Goal: Task Accomplishment & Management: Manage account settings

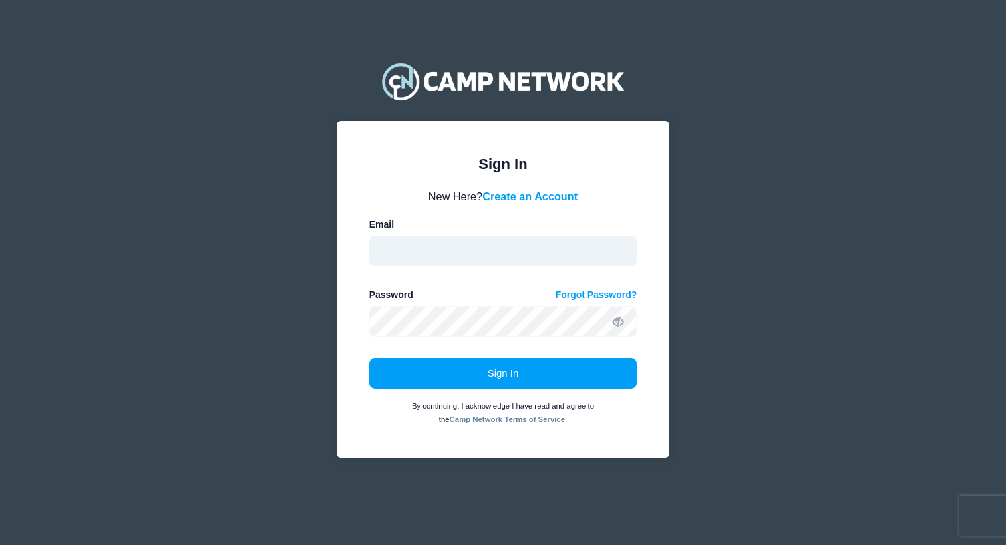
type input "[EMAIL_ADDRESS][DOMAIN_NAME]"
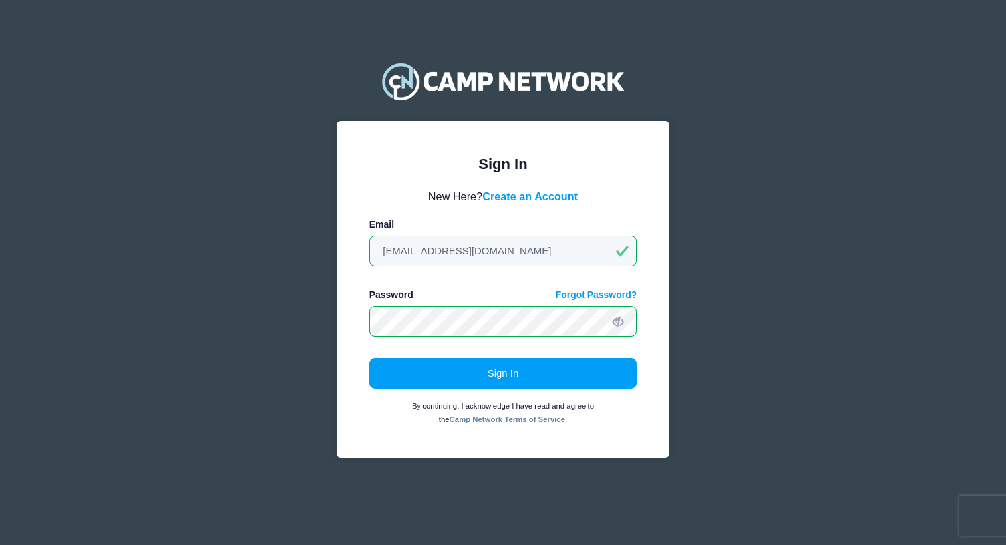
click at [503, 373] on button "Sign In" at bounding box center [503, 373] width 268 height 31
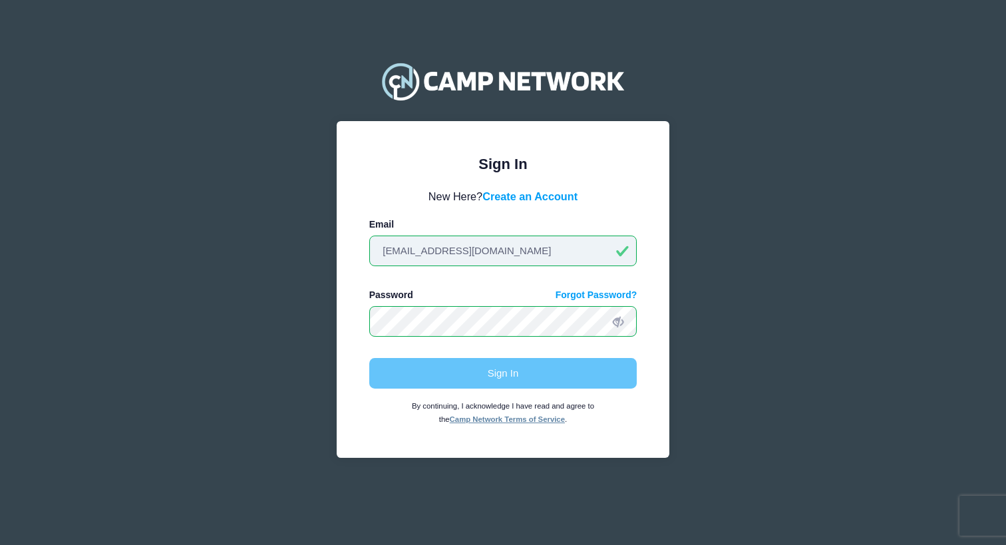
click at [524, 252] on input "st24s@fsu.edu" at bounding box center [503, 251] width 268 height 31
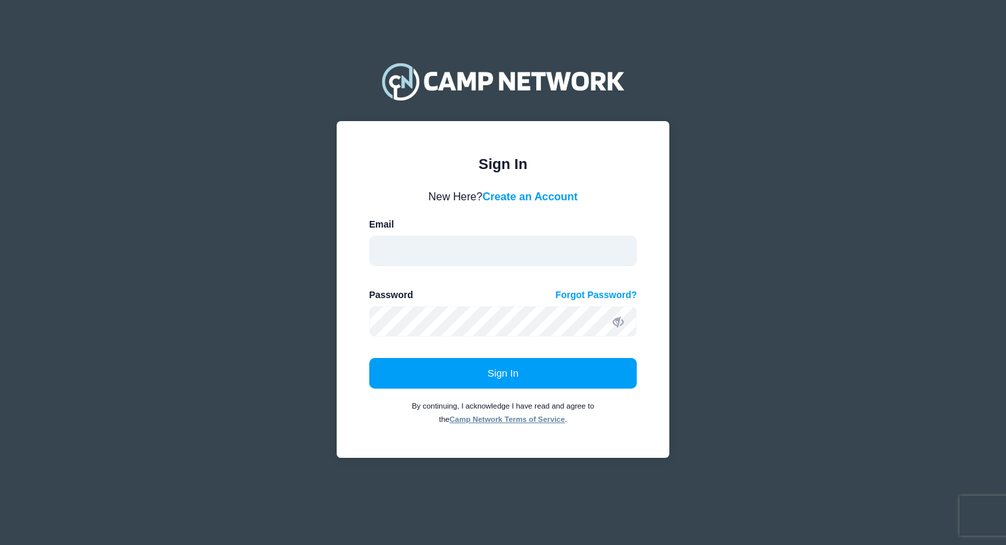
type input "[EMAIL_ADDRESS][DOMAIN_NAME]"
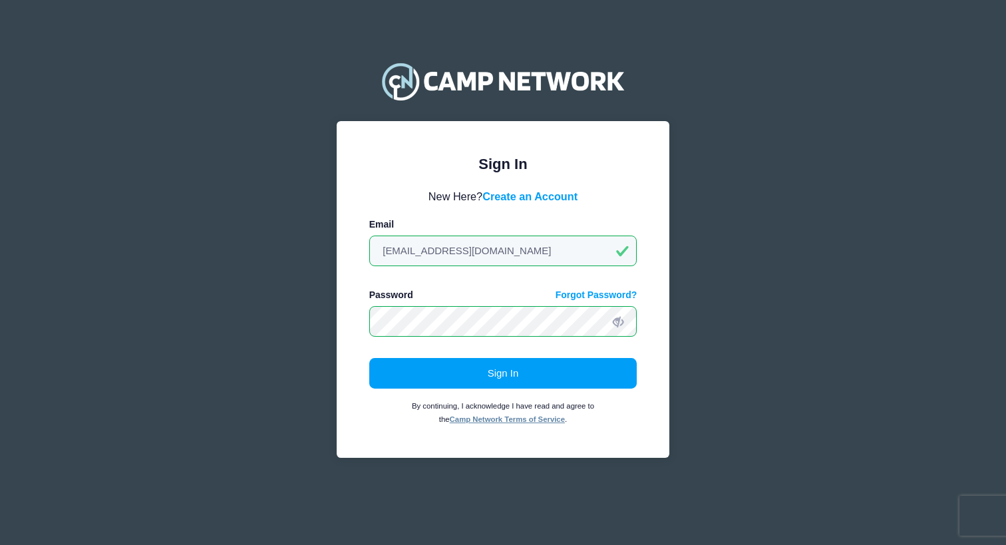
click at [503, 373] on button "Sign In" at bounding box center [503, 373] width 268 height 31
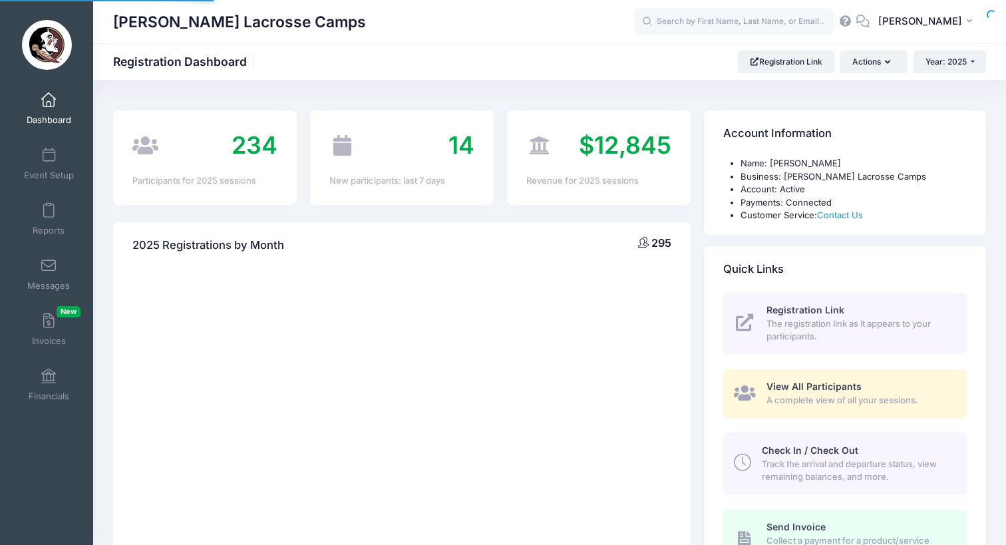
select select
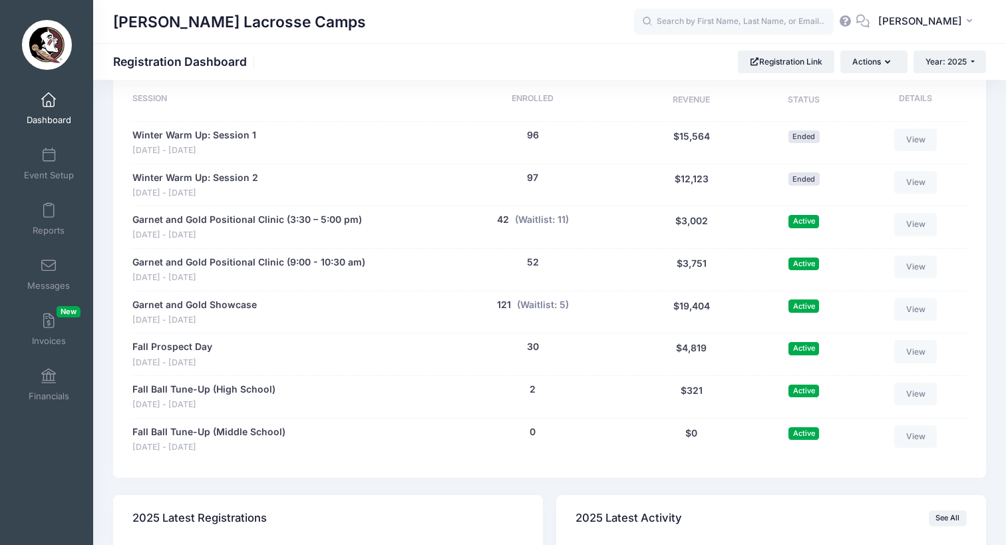
scroll to position [745, 0]
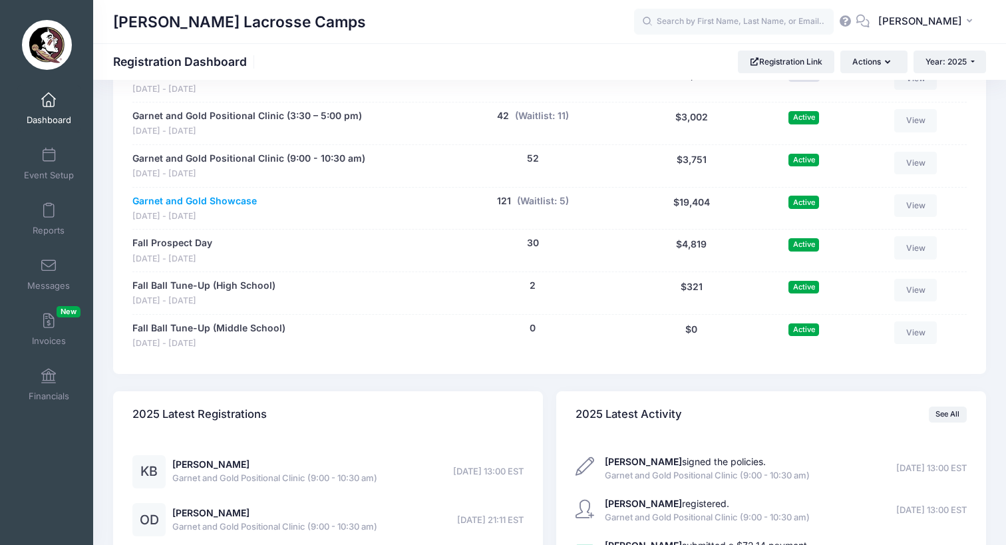
click at [219, 194] on link "Garnet and Gold Showcase" at bounding box center [194, 201] width 124 height 14
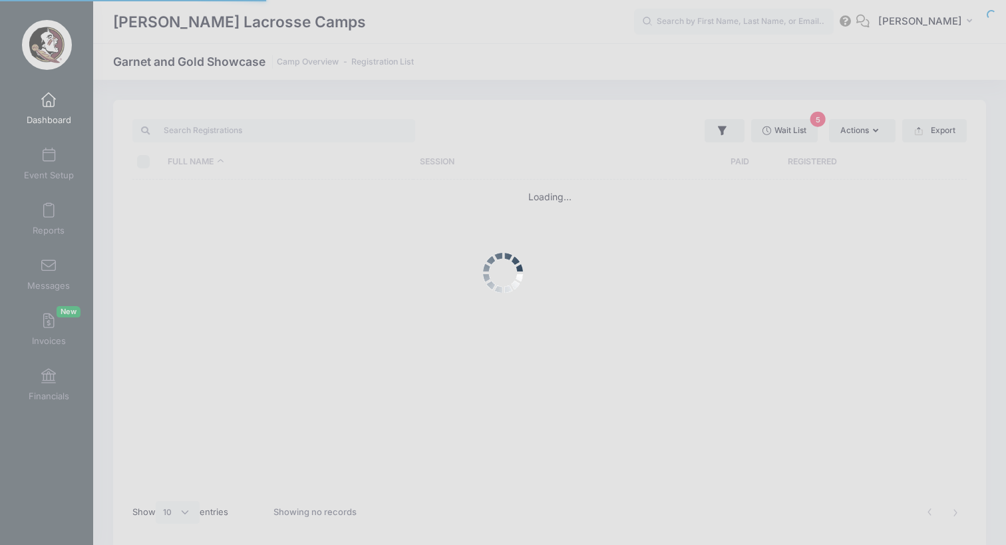
select select "10"
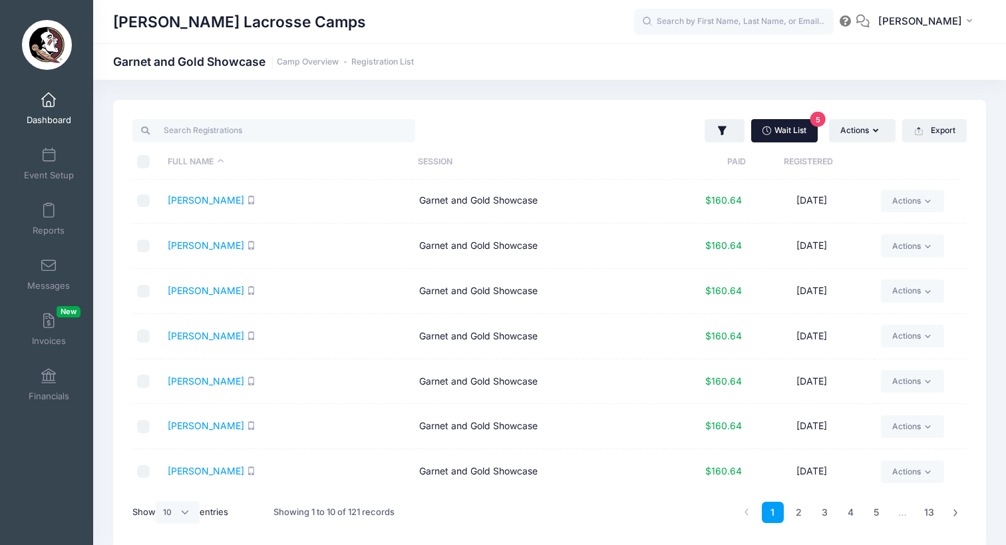
click at [793, 136] on link "Wait List 5" at bounding box center [784, 130] width 67 height 23
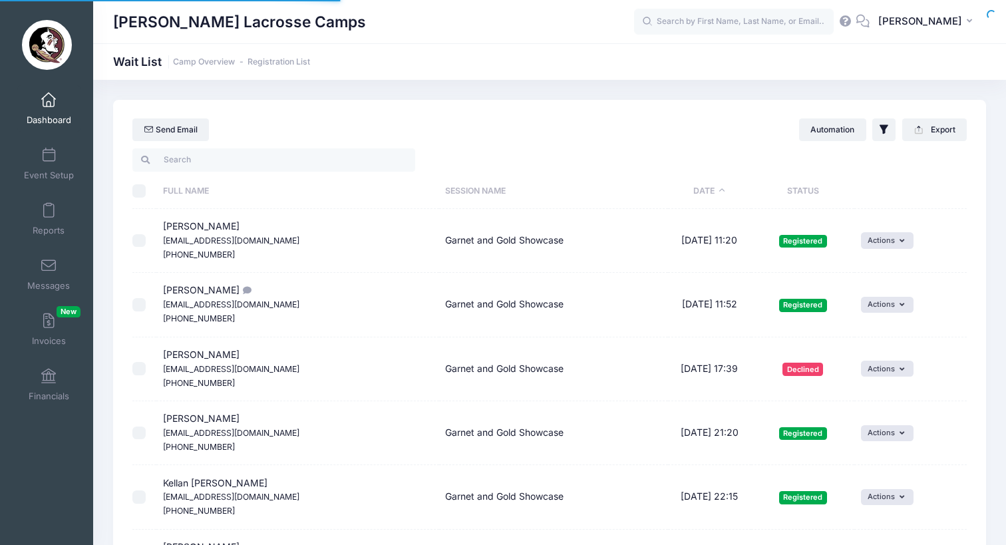
select select "50"
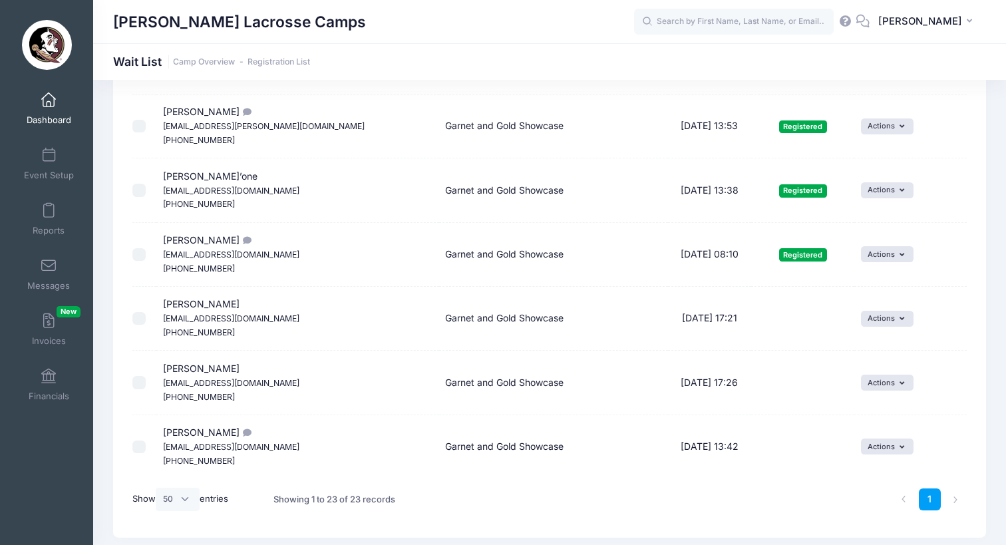
scroll to position [1204, 0]
click at [872, 439] on button "Actions" at bounding box center [887, 447] width 53 height 16
click at [866, 433] on link "Invite" at bounding box center [868, 434] width 58 height 25
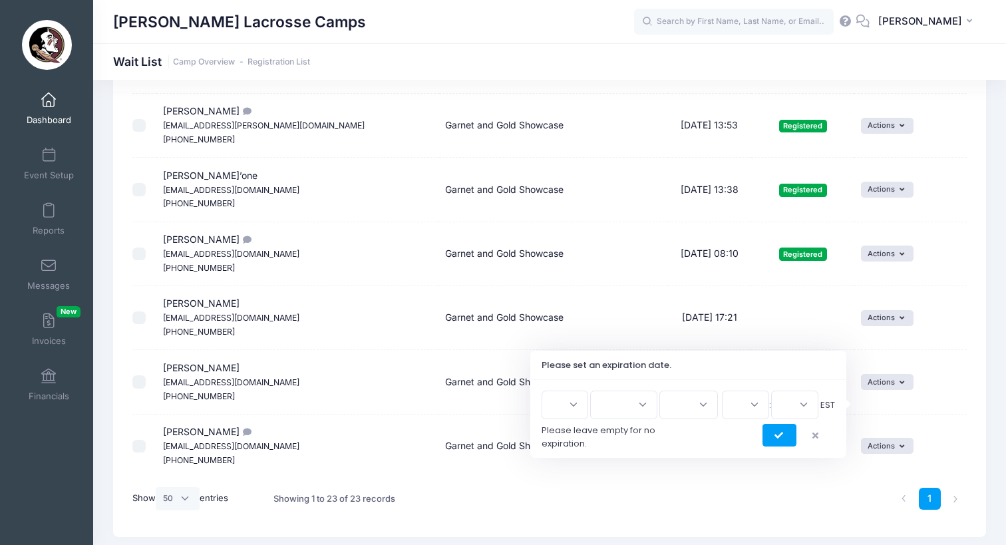
scroll to position [1204, 0]
click at [777, 431] on button "submit" at bounding box center [780, 436] width 34 height 23
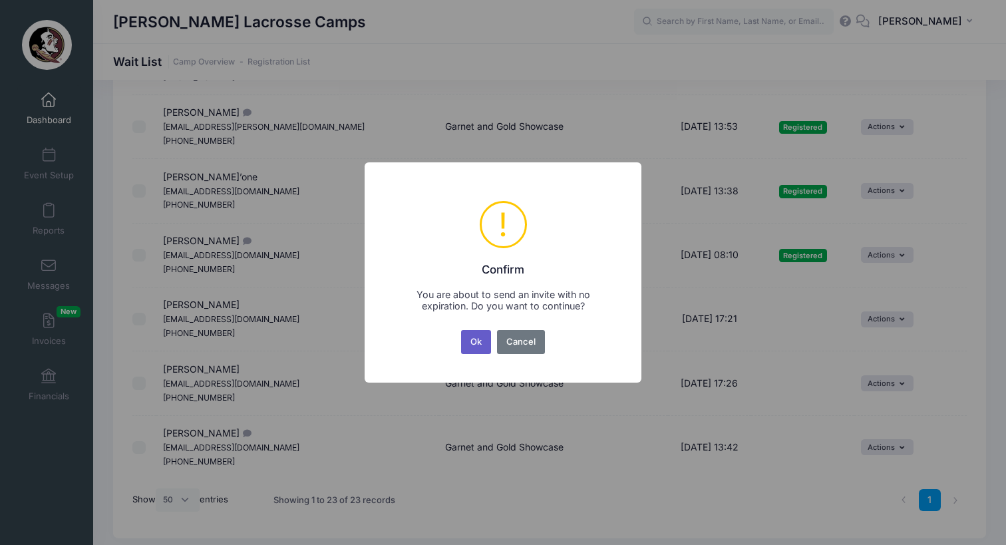
click at [476, 345] on button "Ok" at bounding box center [476, 342] width 31 height 24
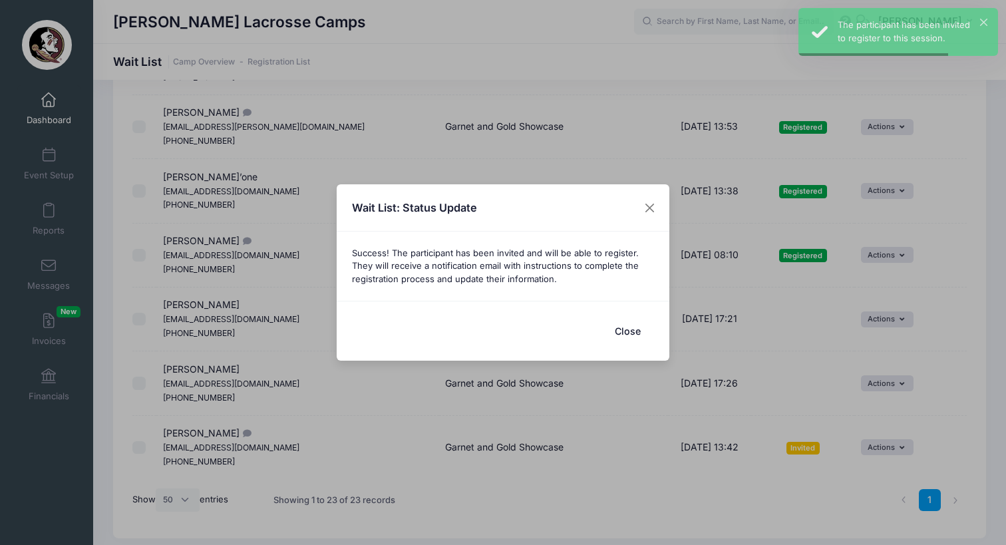
click at [650, 332] on button "Close" at bounding box center [627, 331] width 53 height 29
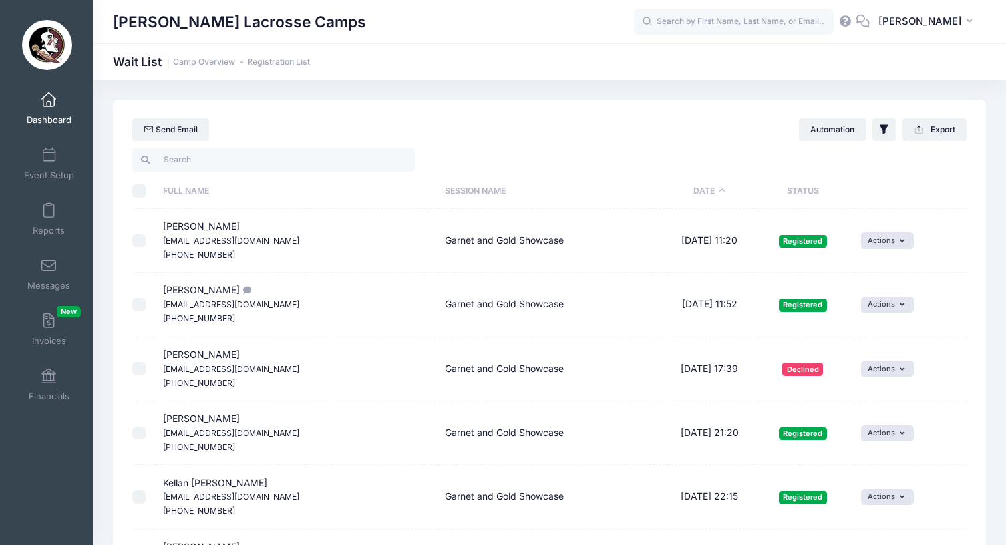
scroll to position [0, 0]
click at [49, 272] on span at bounding box center [49, 266] width 0 height 15
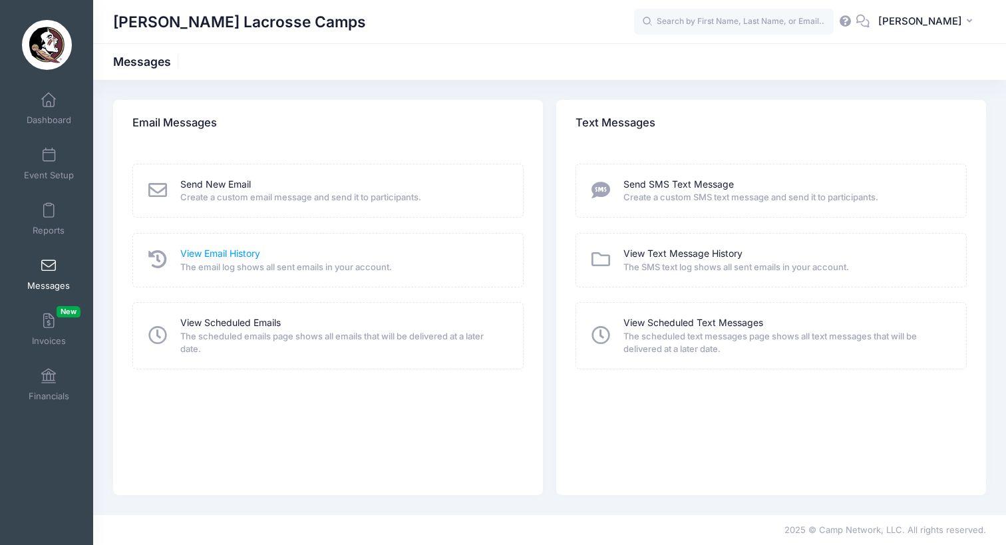
click at [234, 247] on link "View Email History" at bounding box center [220, 254] width 80 height 14
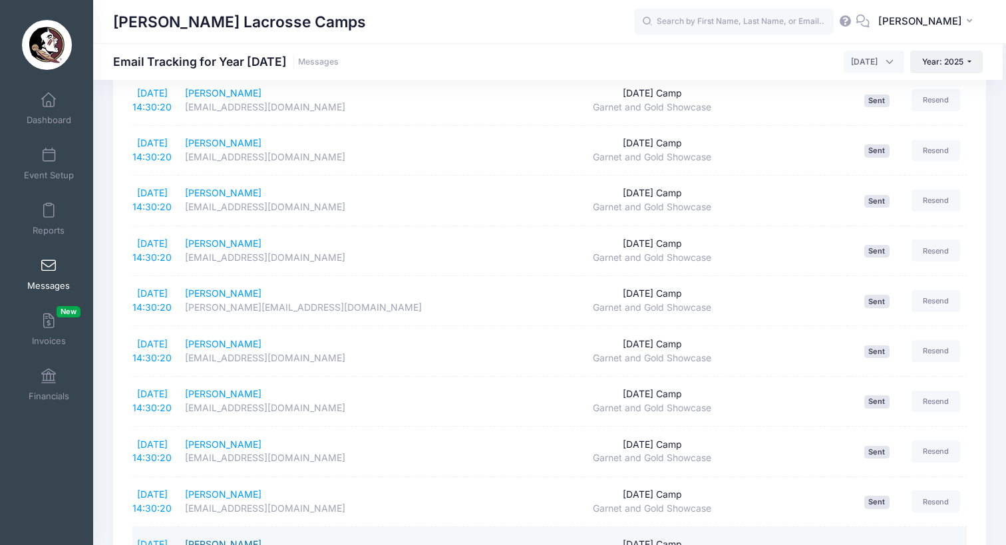
scroll to position [998, 0]
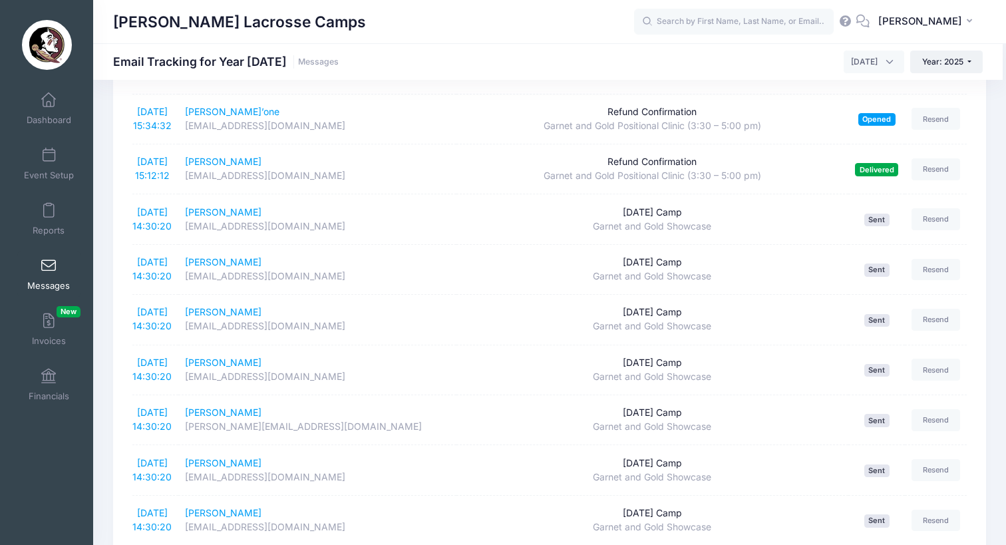
click at [49, 267] on span at bounding box center [49, 266] width 0 height 15
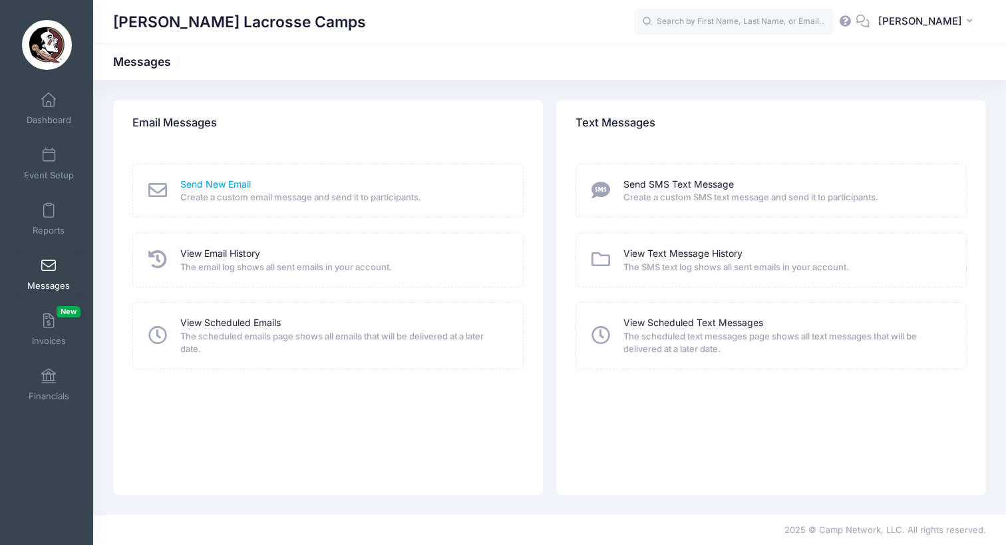
click at [225, 178] on link "Send New Email" at bounding box center [215, 185] width 71 height 14
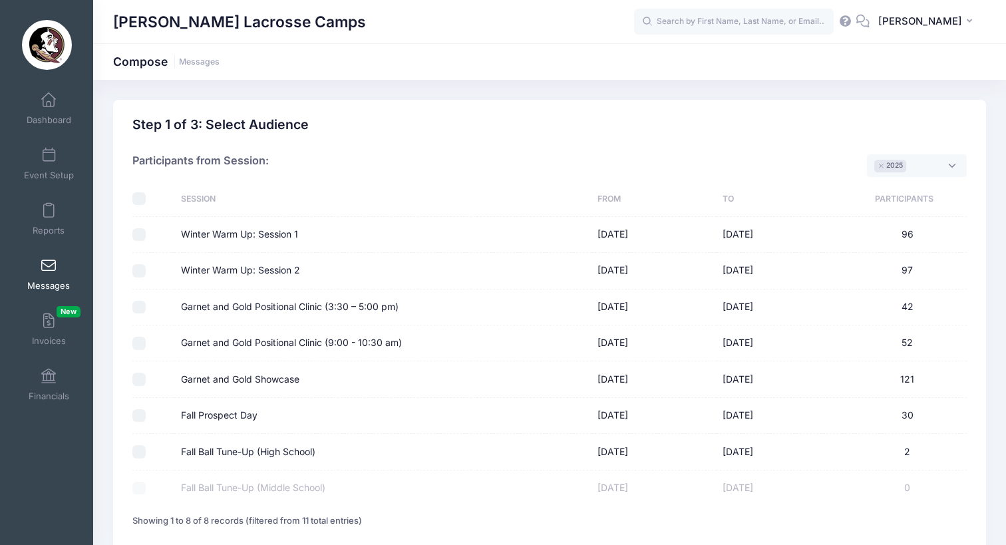
click at [135, 373] on input "Garnet and Gold Showcase" at bounding box center [138, 379] width 13 height 13
checkbox input "true"
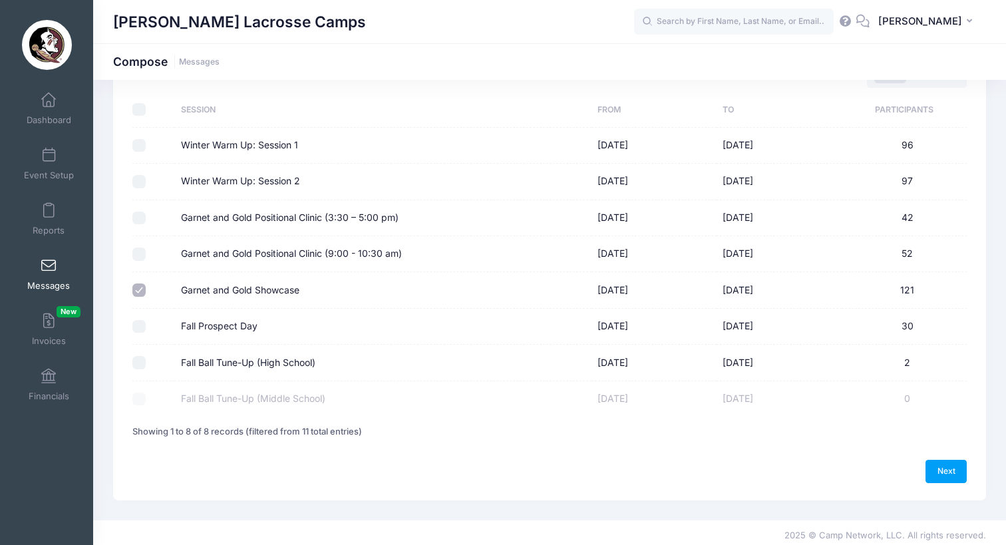
scroll to position [89, 0]
click at [952, 463] on link "Next" at bounding box center [946, 472] width 41 height 23
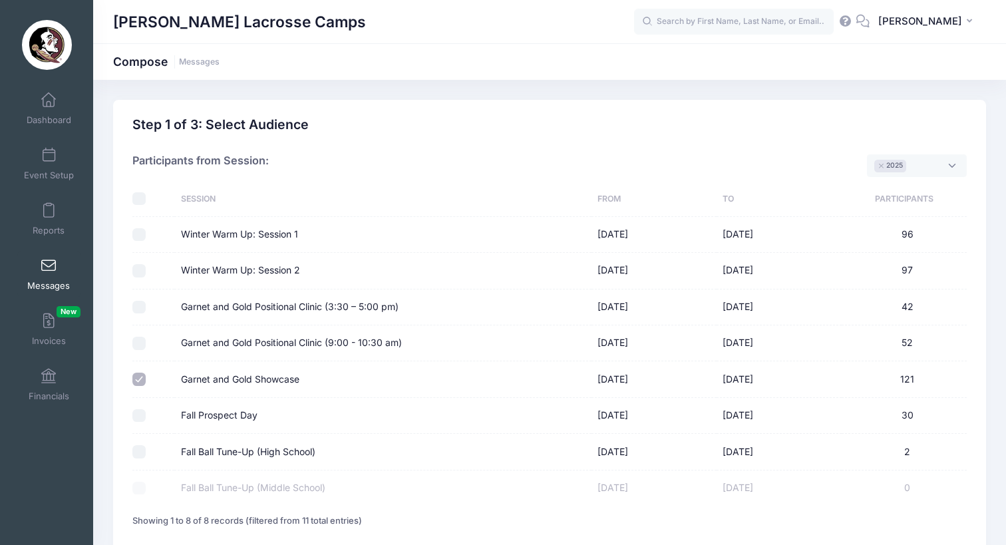
select select "50"
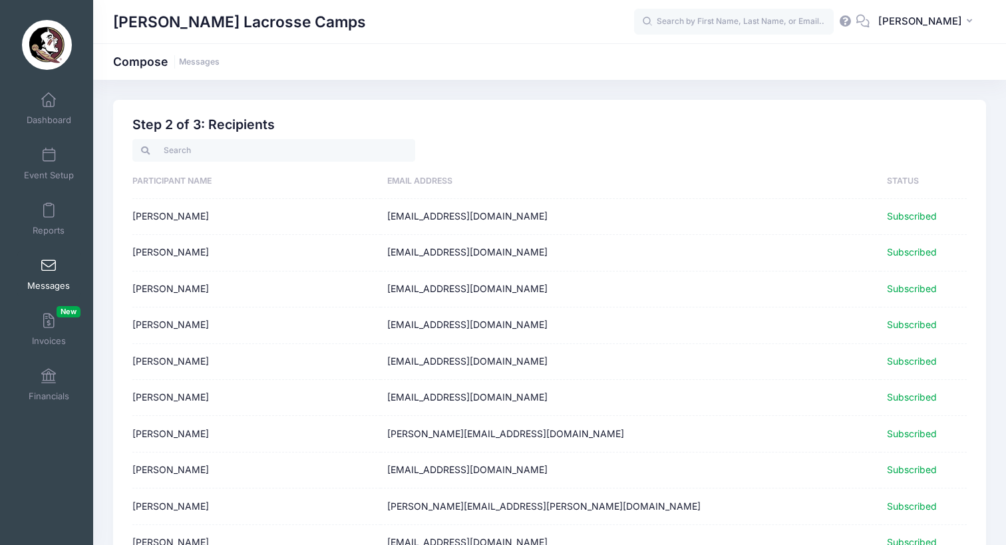
click at [31, 280] on span "Messages" at bounding box center [48, 285] width 43 height 11
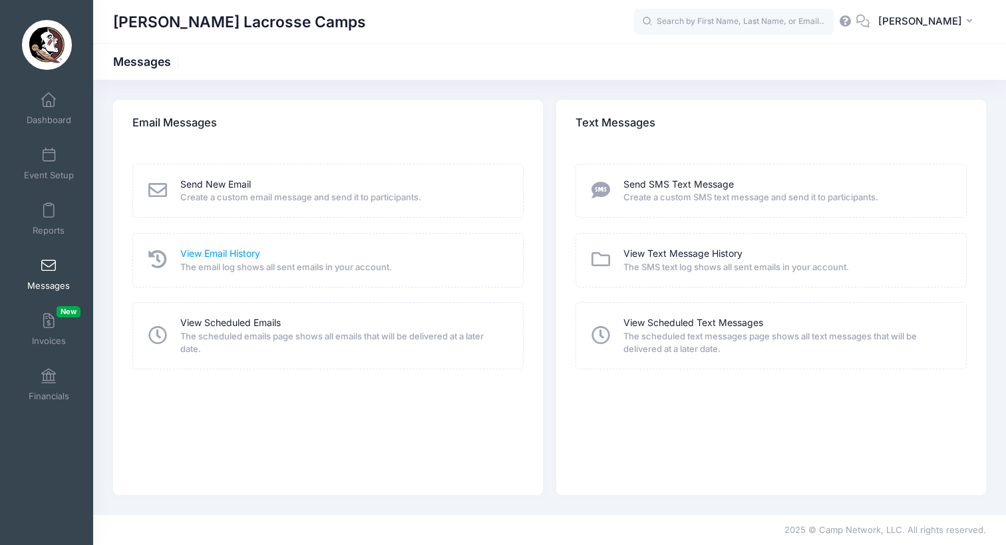
click at [245, 254] on link "View Email History" at bounding box center [220, 254] width 80 height 14
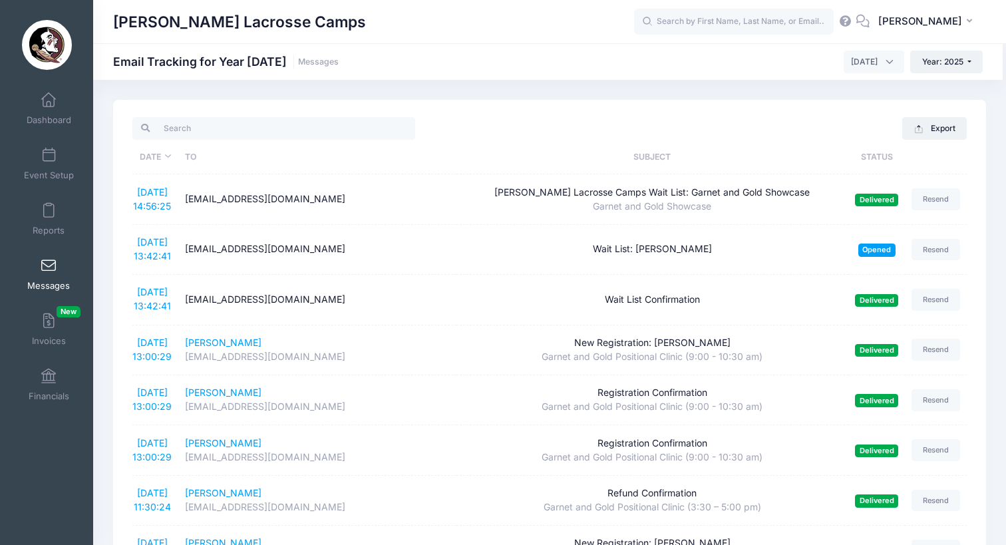
click at [666, 160] on th "Subject" at bounding box center [653, 157] width 393 height 35
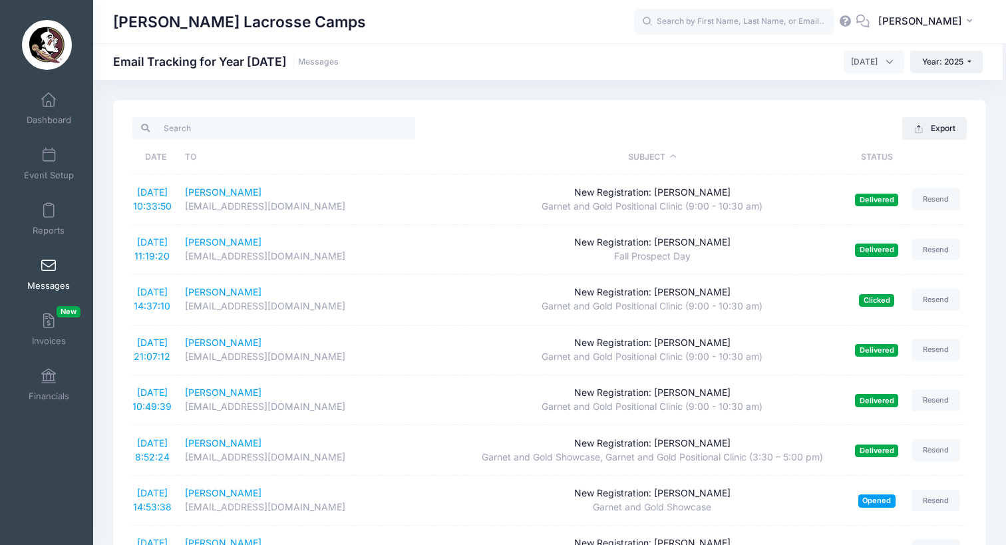
click at [666, 160] on th "Subject" at bounding box center [653, 157] width 393 height 35
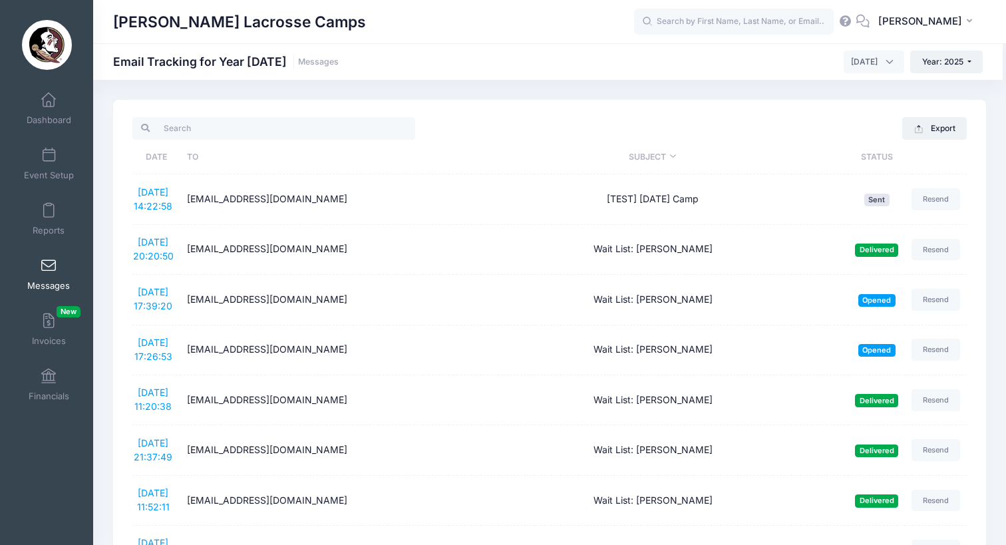
click at [164, 156] on th "Date" at bounding box center [156, 157] width 48 height 35
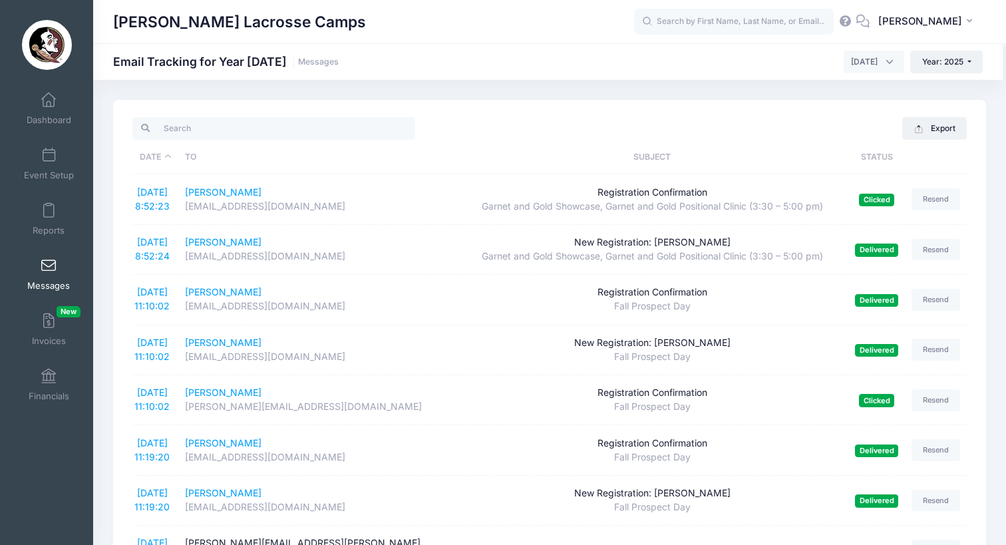
click at [164, 156] on th "Date" at bounding box center [155, 157] width 46 height 35
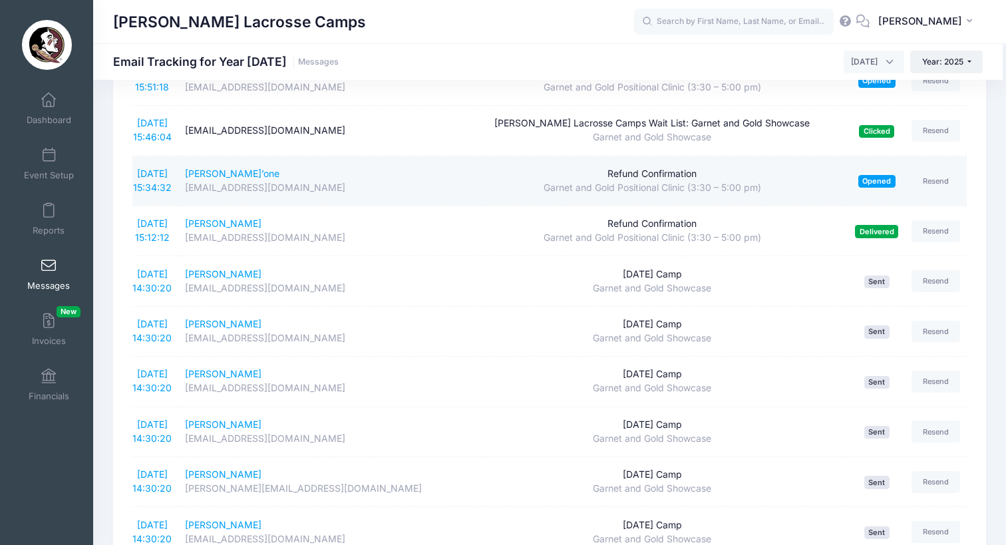
scroll to position [941, 0]
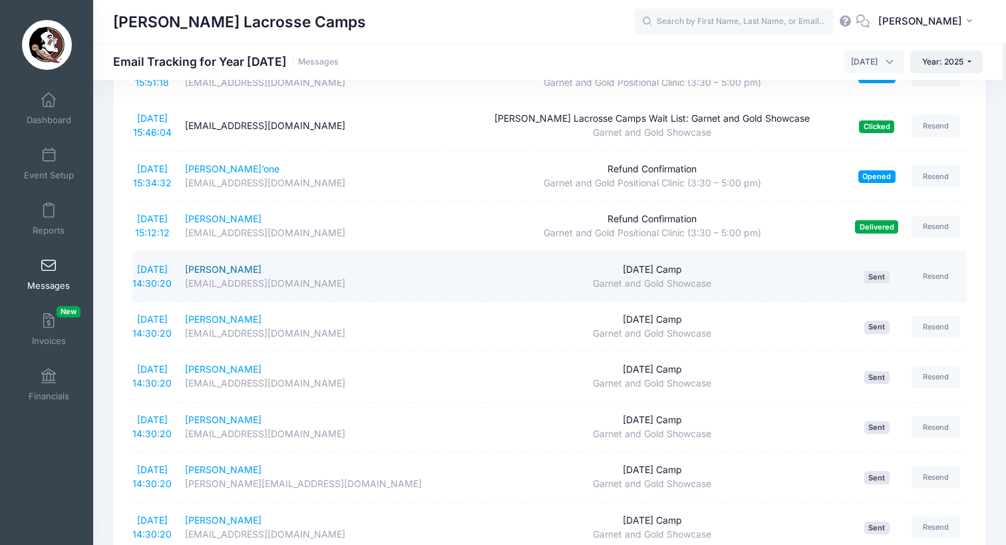
click at [382, 277] on div "shill@tcco.com" at bounding box center [317, 284] width 265 height 14
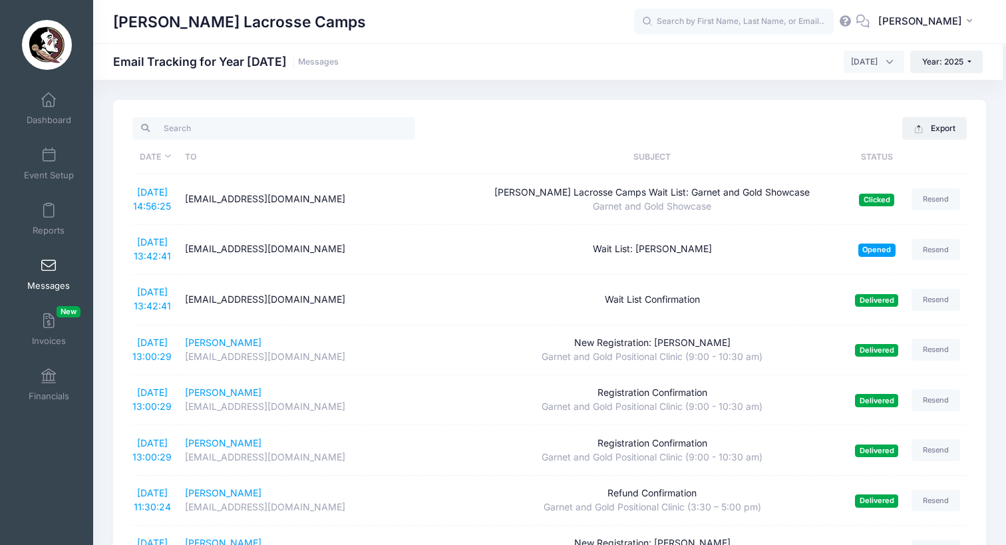
click at [35, 286] on span "Messages" at bounding box center [48, 285] width 43 height 11
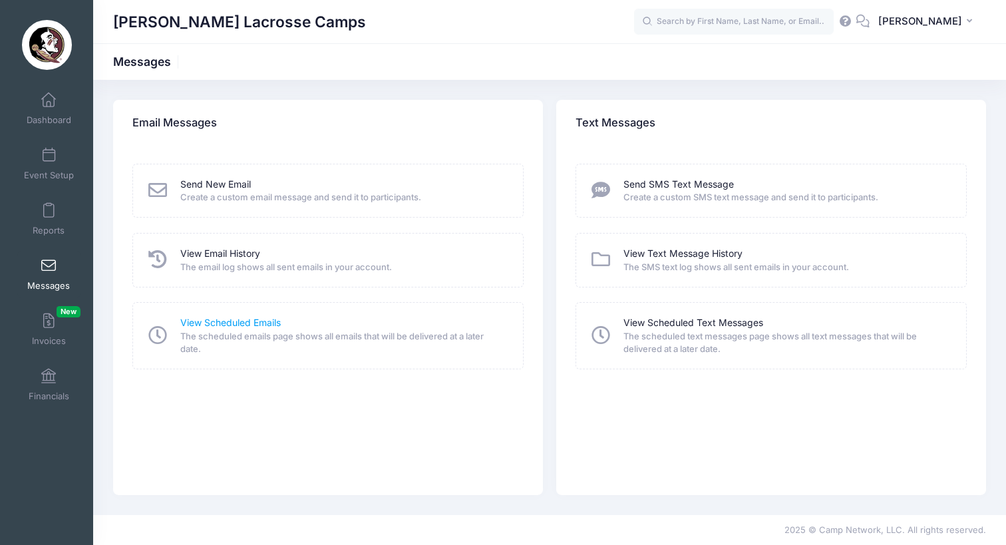
click at [258, 321] on link "View Scheduled Emails" at bounding box center [230, 323] width 101 height 14
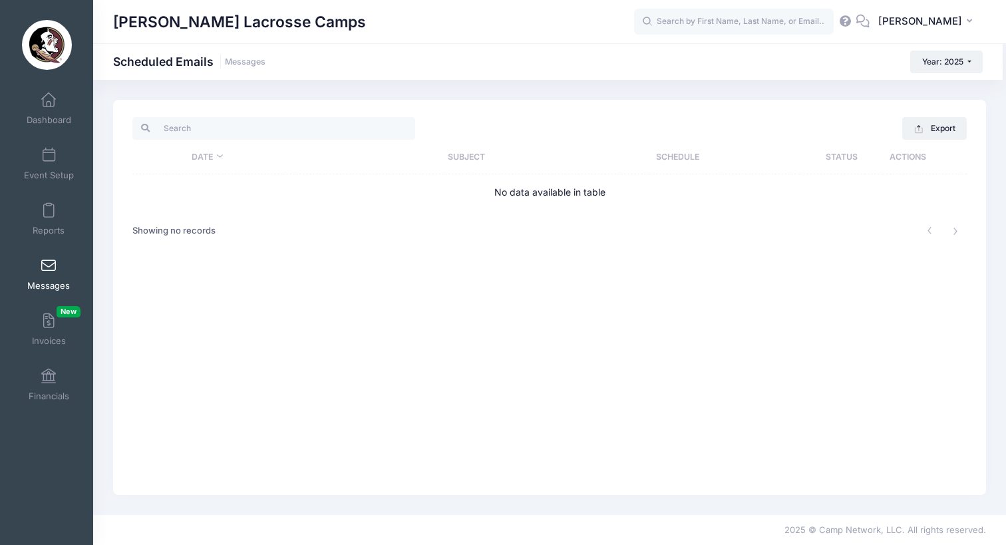
click at [213, 156] on th "Date" at bounding box center [207, 157] width 150 height 35
click at [49, 272] on span at bounding box center [49, 266] width 0 height 15
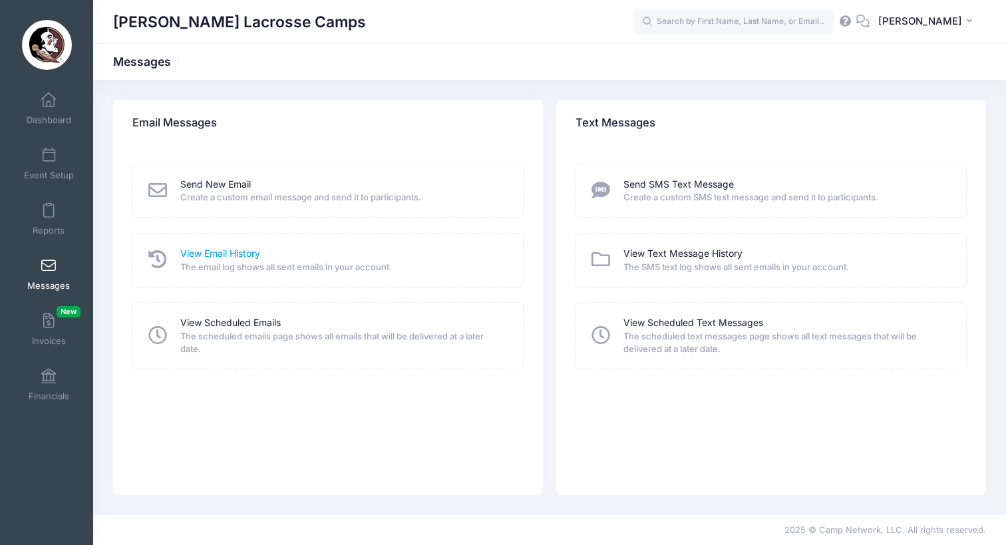
click at [211, 250] on link "View Email History" at bounding box center [220, 254] width 80 height 14
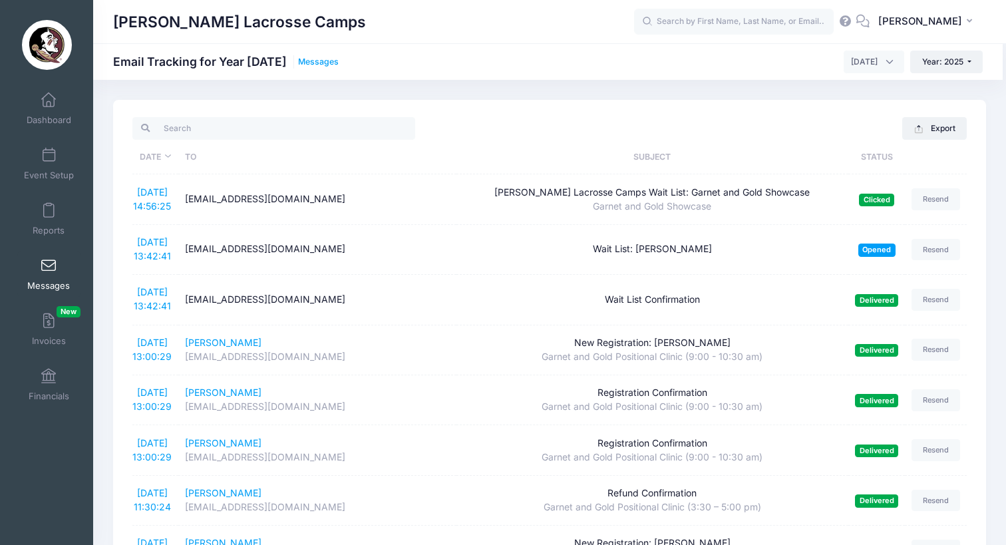
click at [311, 63] on link "Messages" at bounding box center [318, 62] width 41 height 10
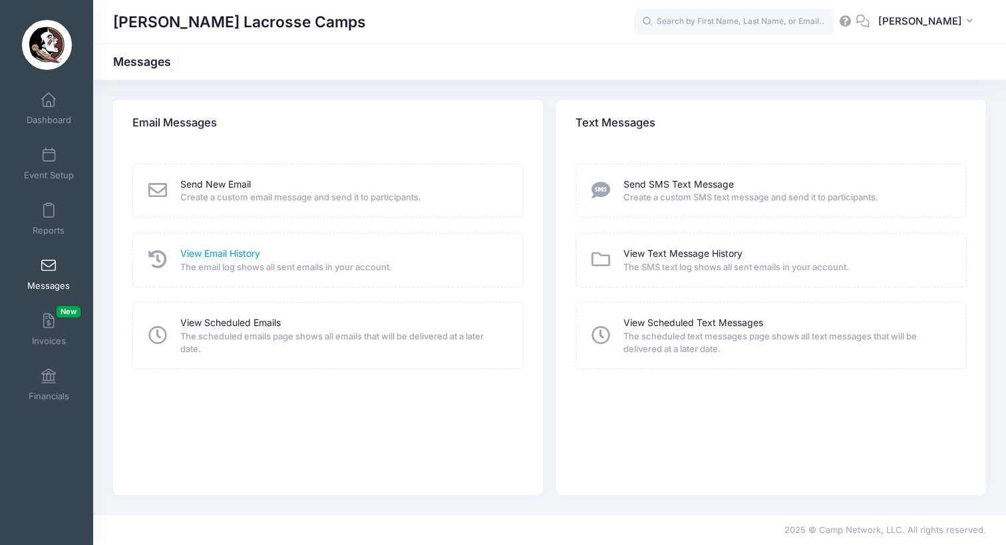
click at [220, 258] on link "View Email History" at bounding box center [220, 254] width 80 height 14
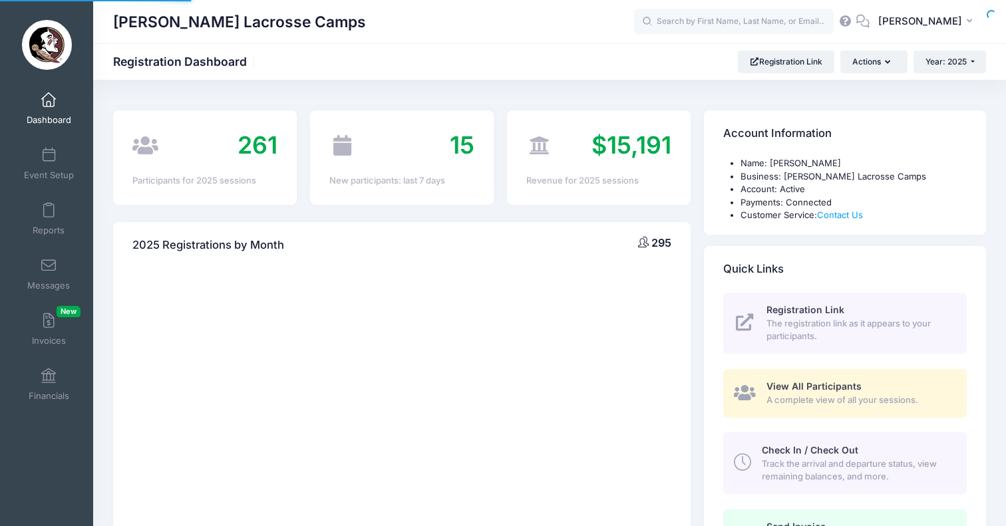
select select
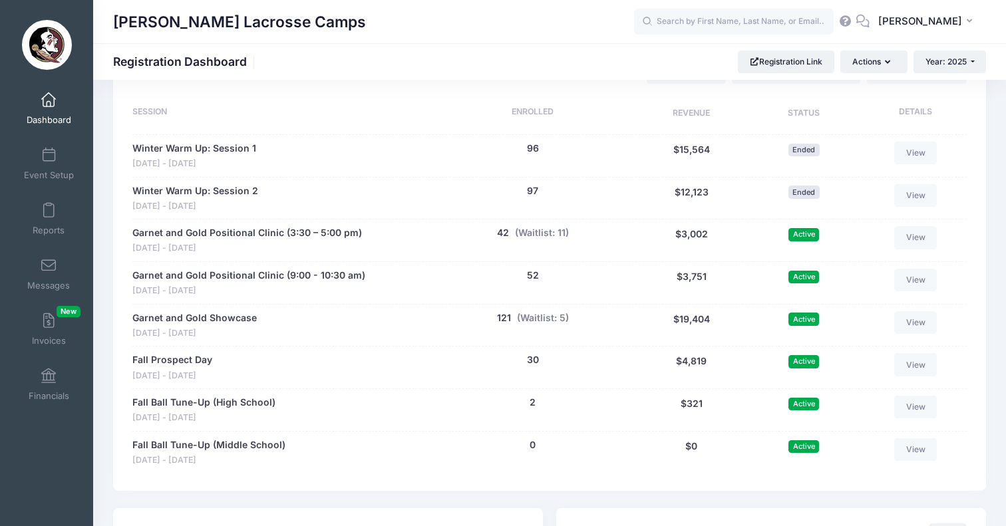
scroll to position [638, 0]
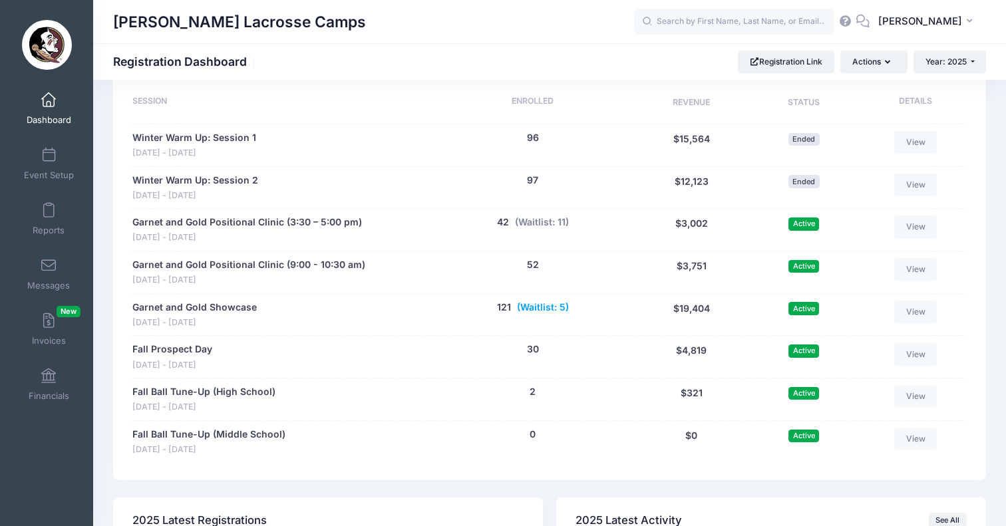
click at [564, 301] on button "(Waitlist: 5)" at bounding box center [543, 308] width 52 height 14
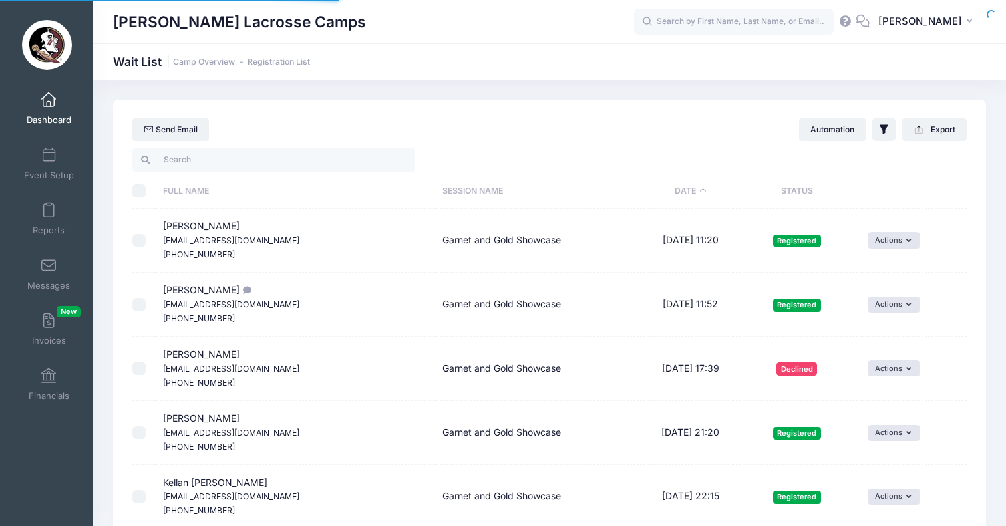
select select "50"
click at [789, 190] on th "Status" at bounding box center [797, 191] width 129 height 35
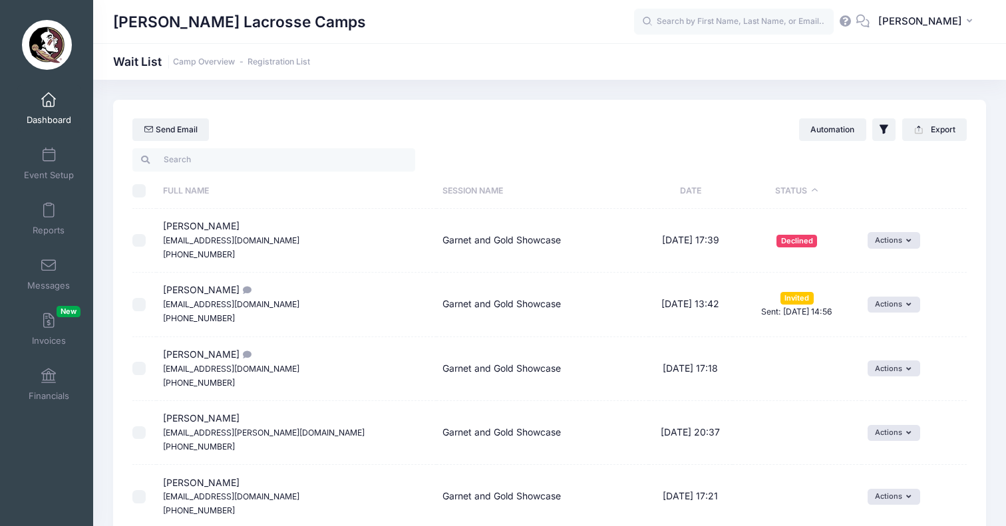
click at [789, 190] on th "Status" at bounding box center [797, 191] width 129 height 35
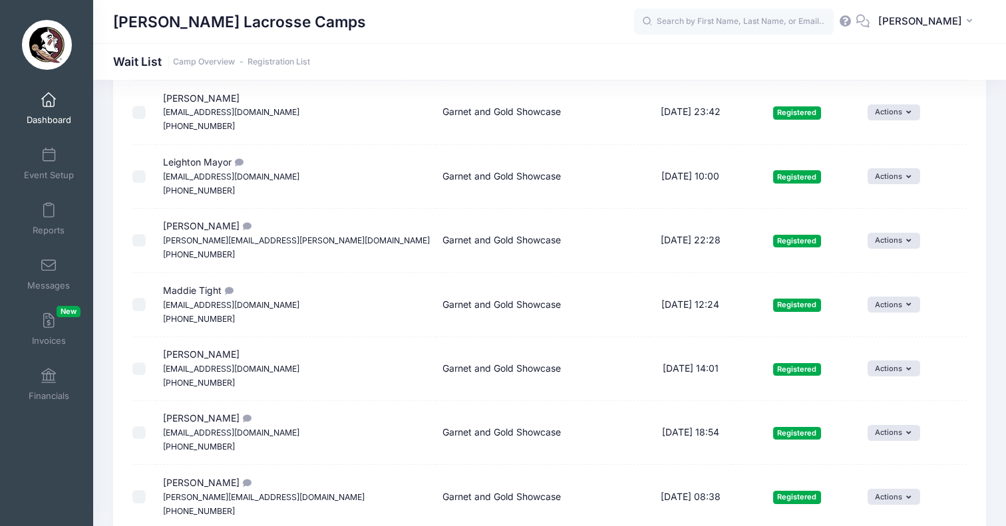
scroll to position [85, 0]
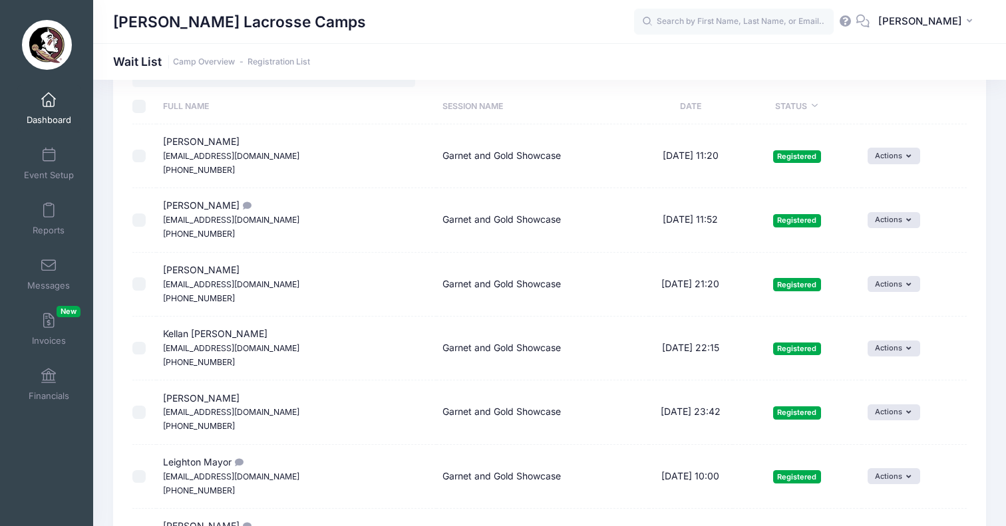
click at [782, 106] on th "Status" at bounding box center [797, 106] width 129 height 35
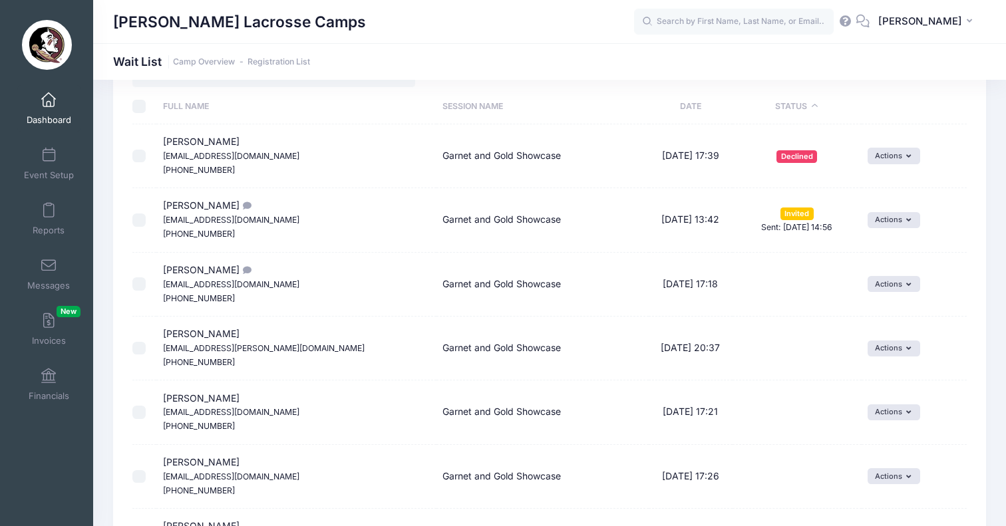
click at [782, 106] on th "Status" at bounding box center [797, 106] width 129 height 35
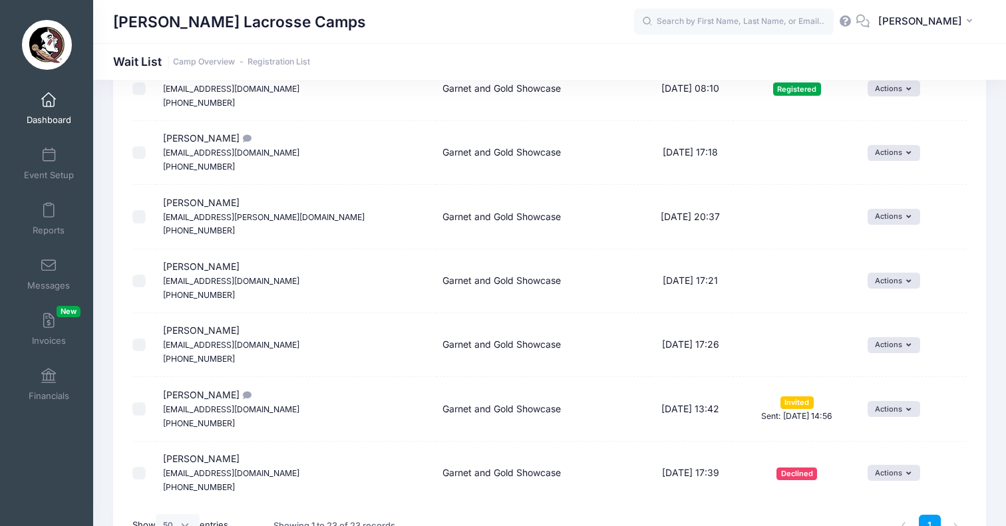
scroll to position [1209, 0]
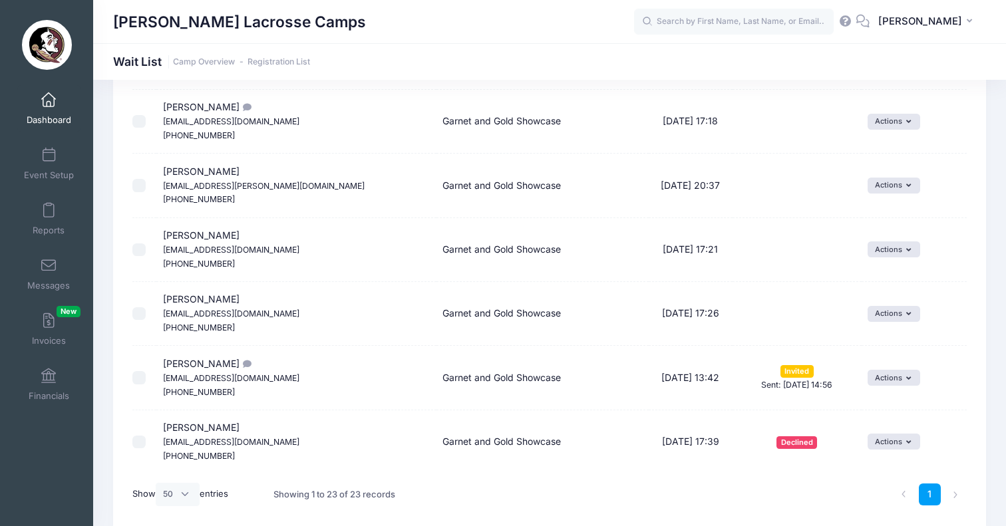
click at [49, 94] on span at bounding box center [49, 100] width 0 height 15
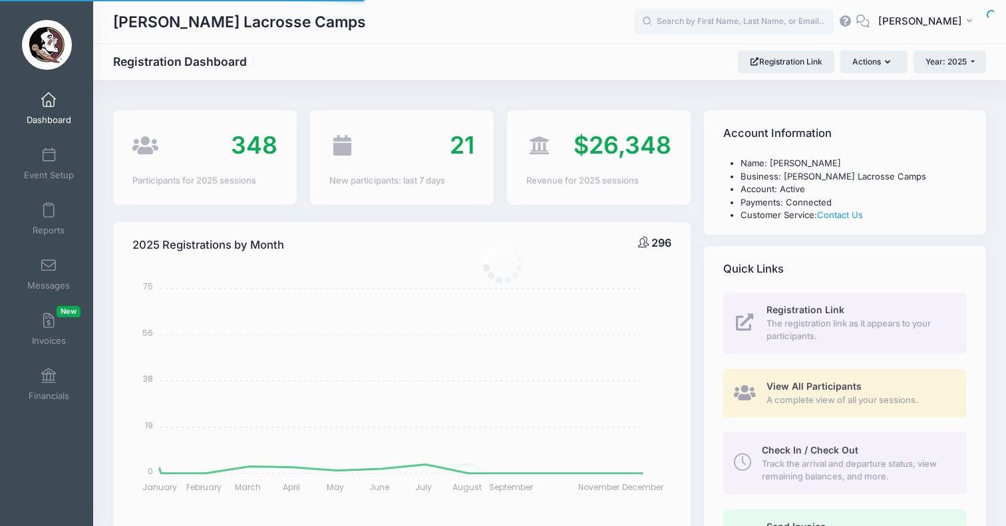
select select
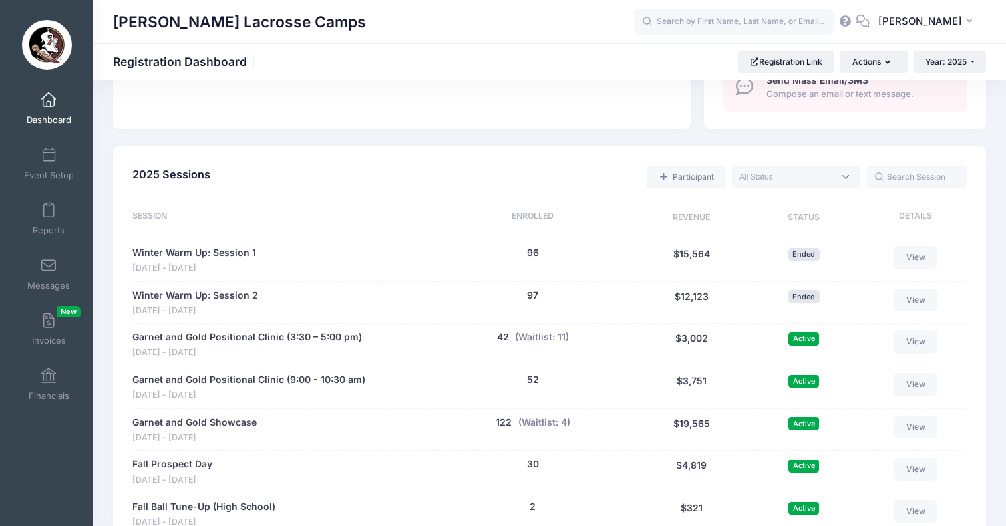
scroll to position [598, 0]
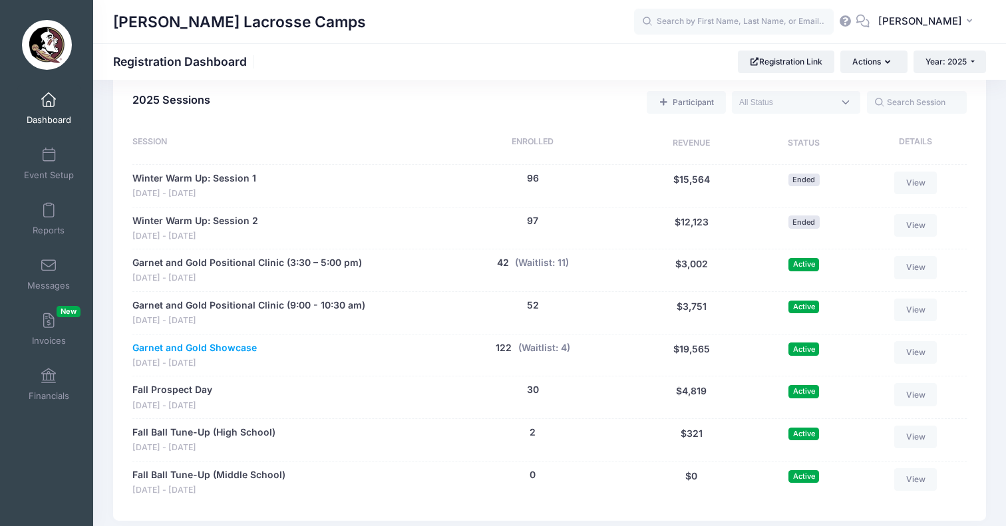
click at [219, 341] on link "Garnet and Gold Showcase" at bounding box center [194, 348] width 124 height 14
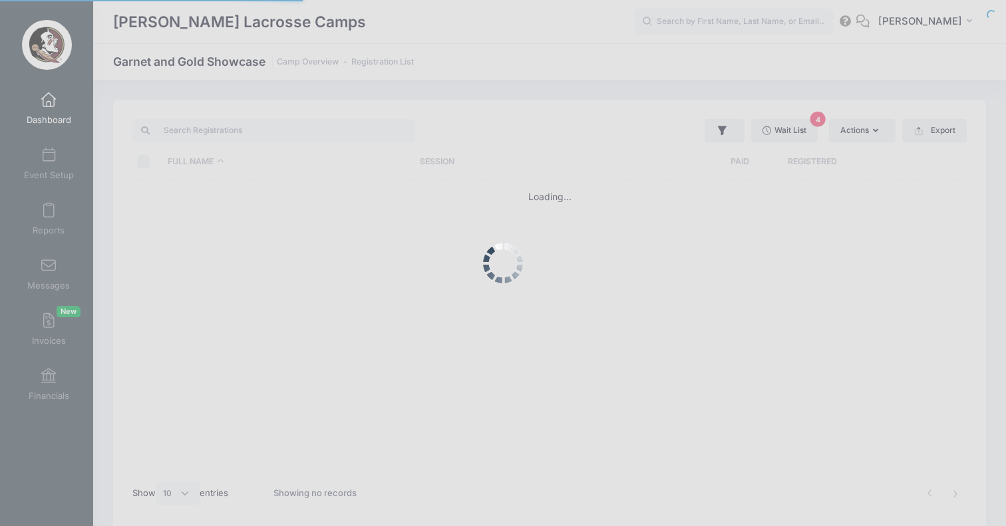
select select "10"
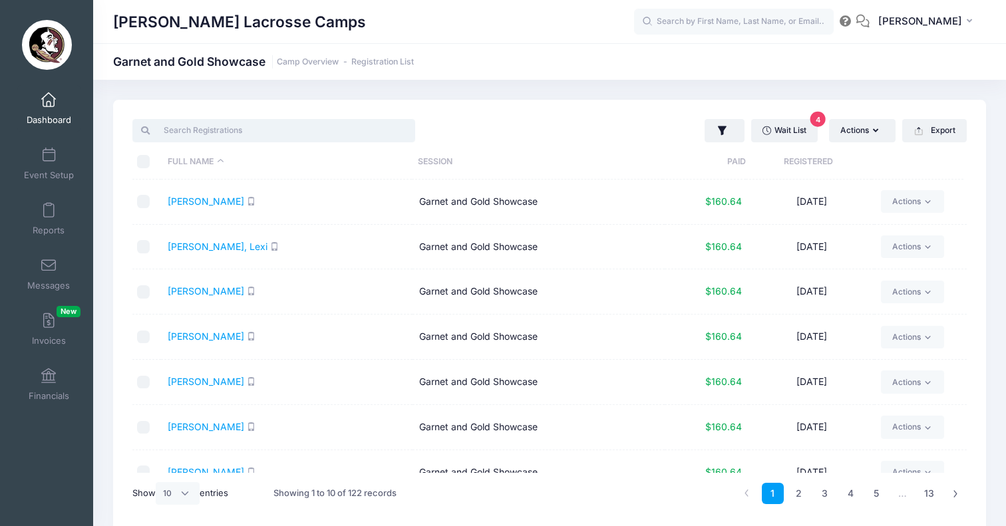
click at [225, 120] on input "search" at bounding box center [273, 130] width 283 height 23
type input "z"
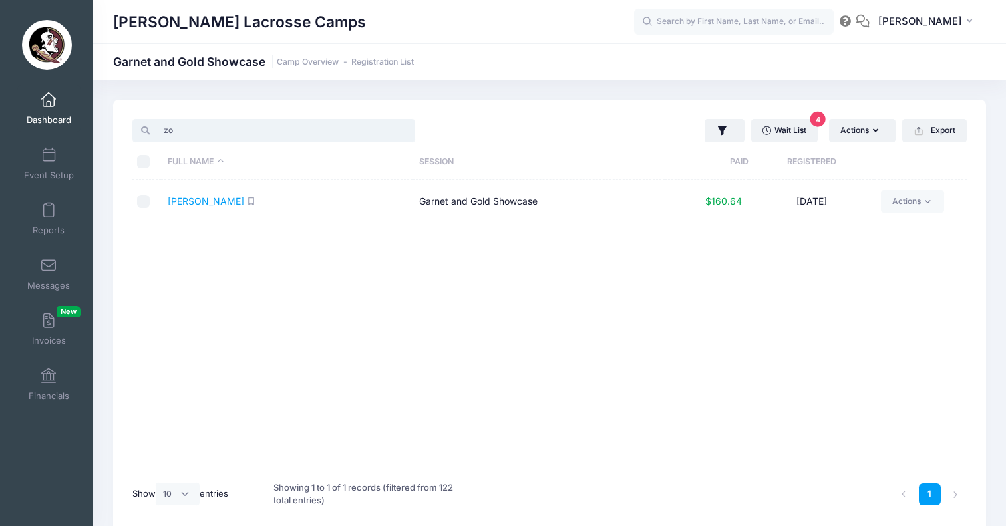
type input "z"
type input "mas"
click at [790, 132] on link "Wait List 4" at bounding box center [784, 130] width 67 height 23
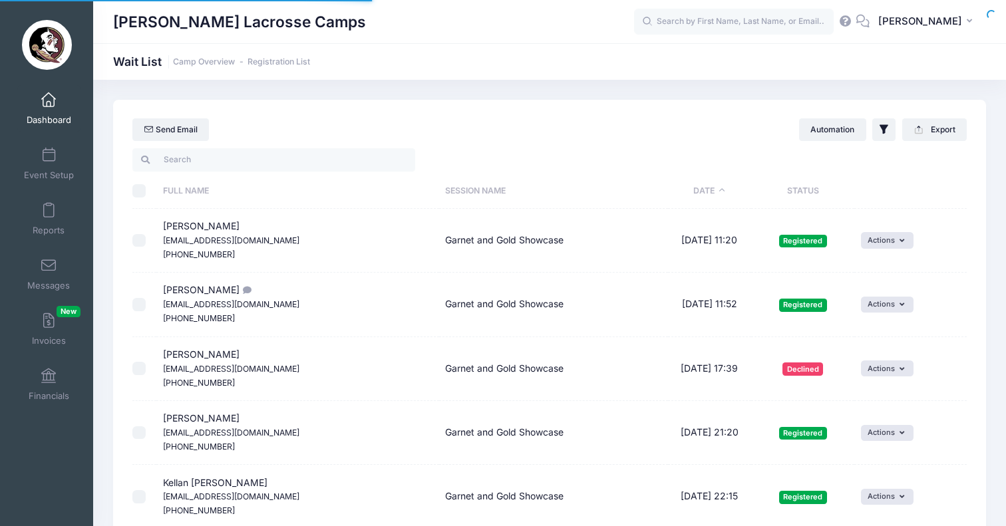
select select "50"
click at [783, 202] on th "Status" at bounding box center [802, 191] width 103 height 35
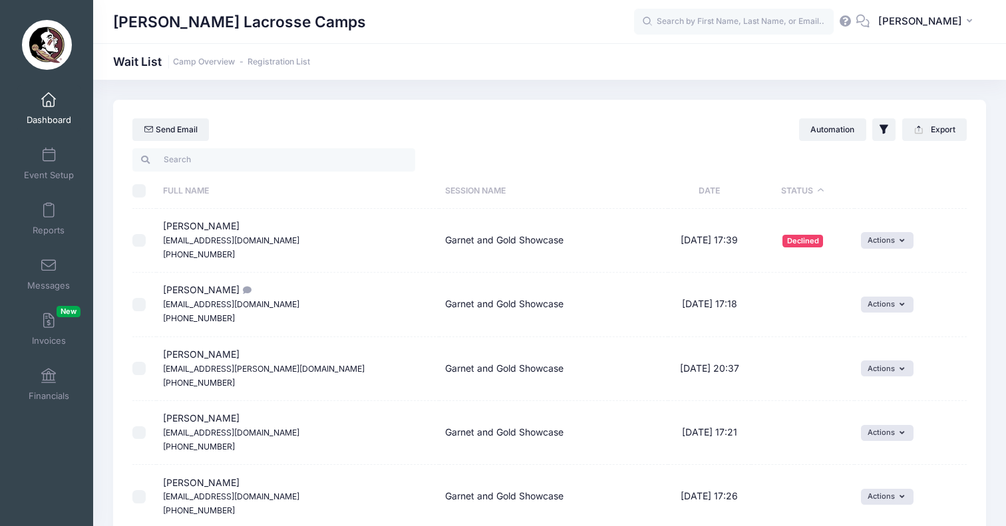
click at [783, 202] on th "Status" at bounding box center [802, 191] width 103 height 35
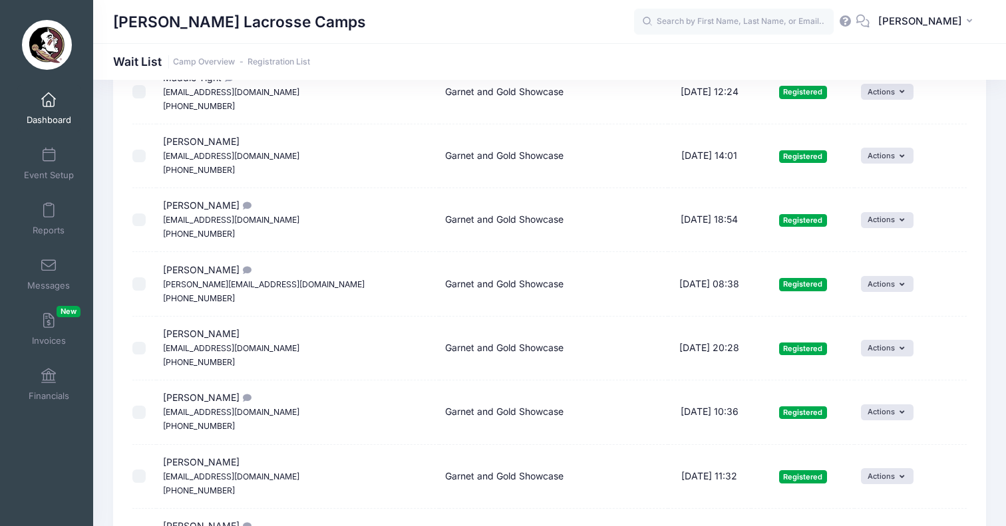
scroll to position [365, 0]
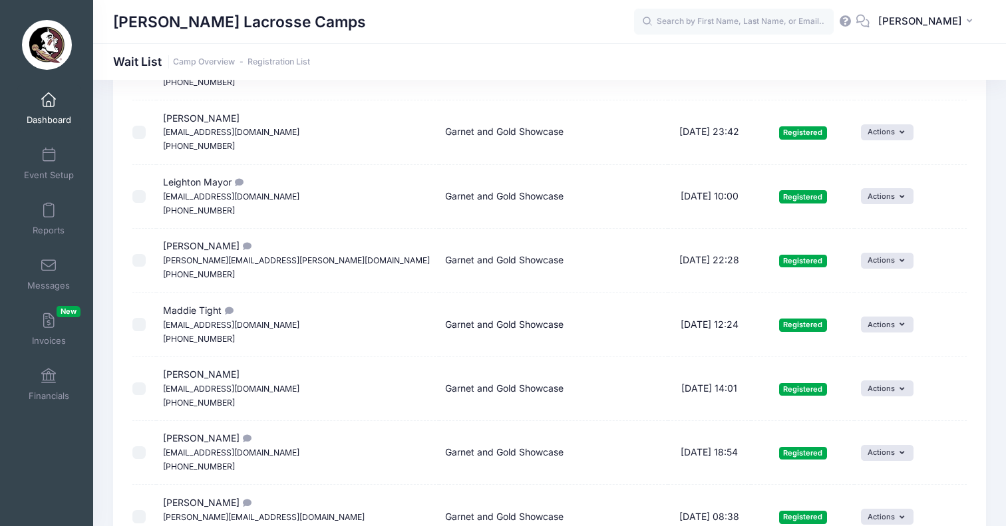
click at [59, 117] on span "Dashboard" at bounding box center [49, 119] width 45 height 11
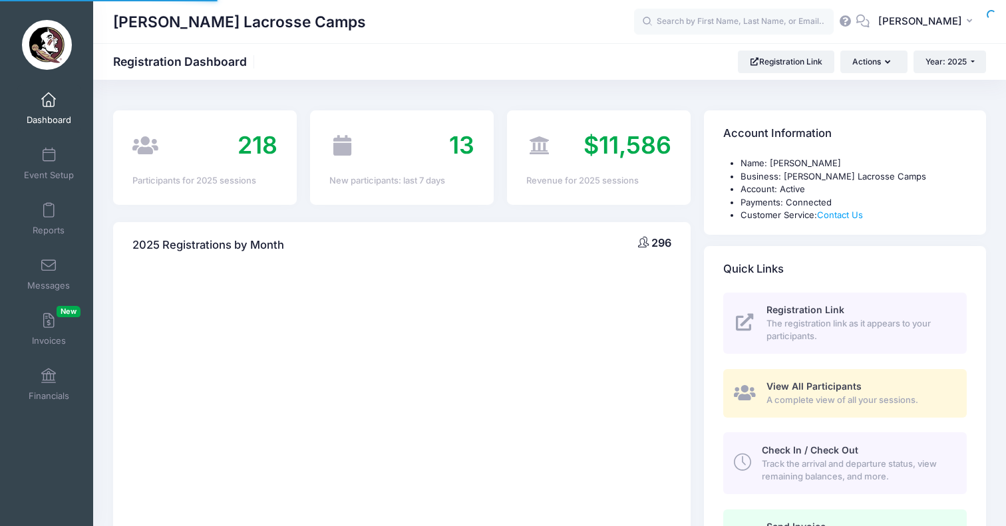
select select
